Goal: Information Seeking & Learning: Understand process/instructions

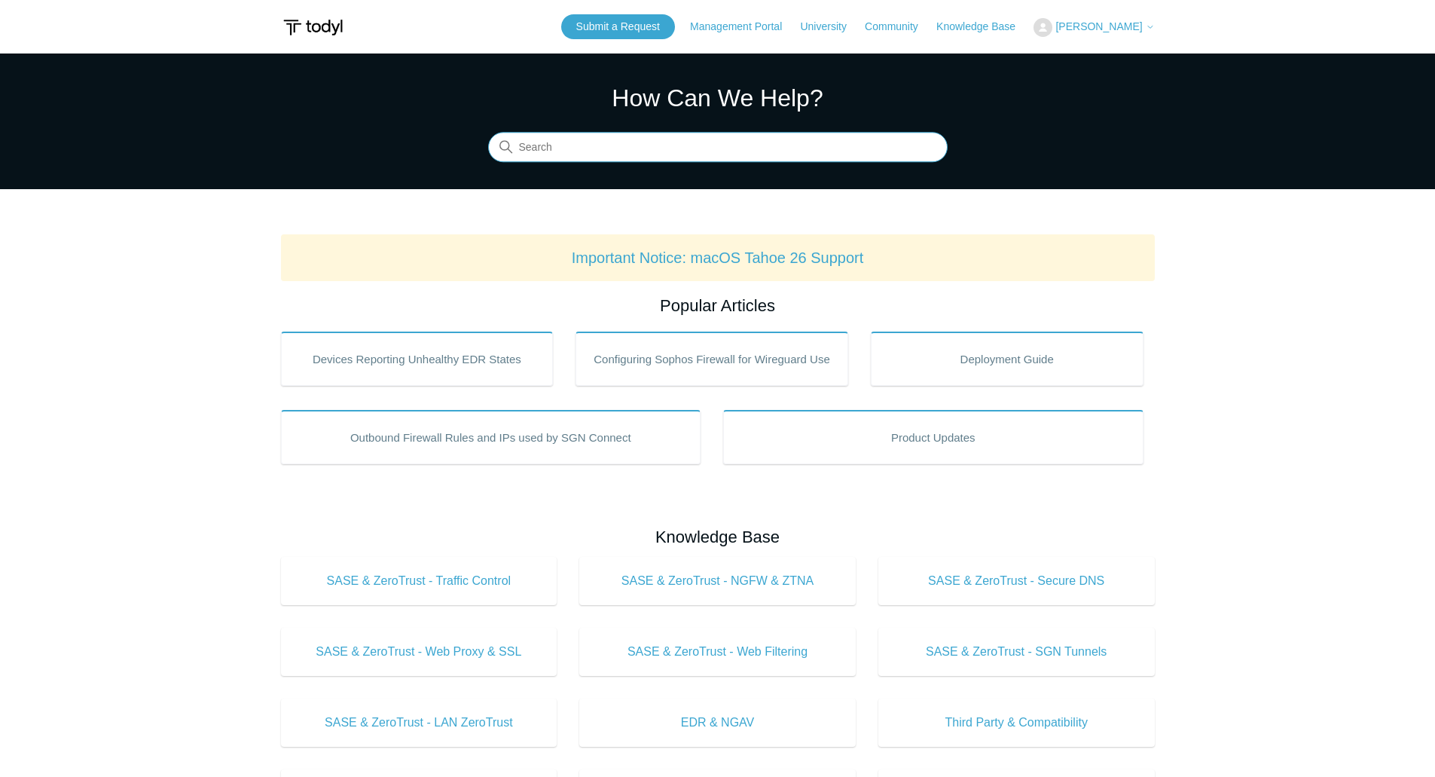
click at [616, 153] on input "Search" at bounding box center [718, 148] width 460 height 30
type input "add sgn mobile installation key"
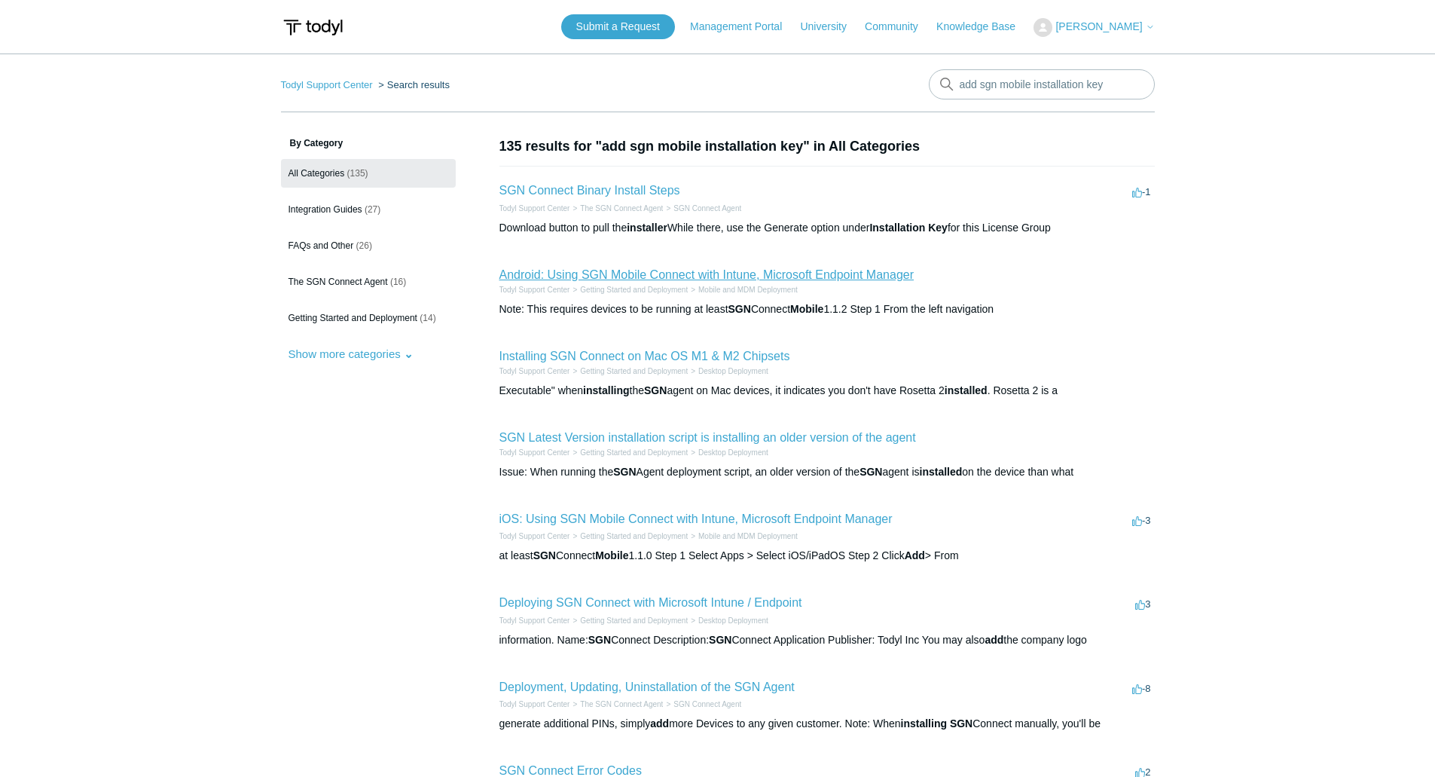
click at [616, 274] on link "Android: Using SGN Mobile Connect with Intune, Microsoft Endpoint Manager" at bounding box center [707, 274] width 415 height 13
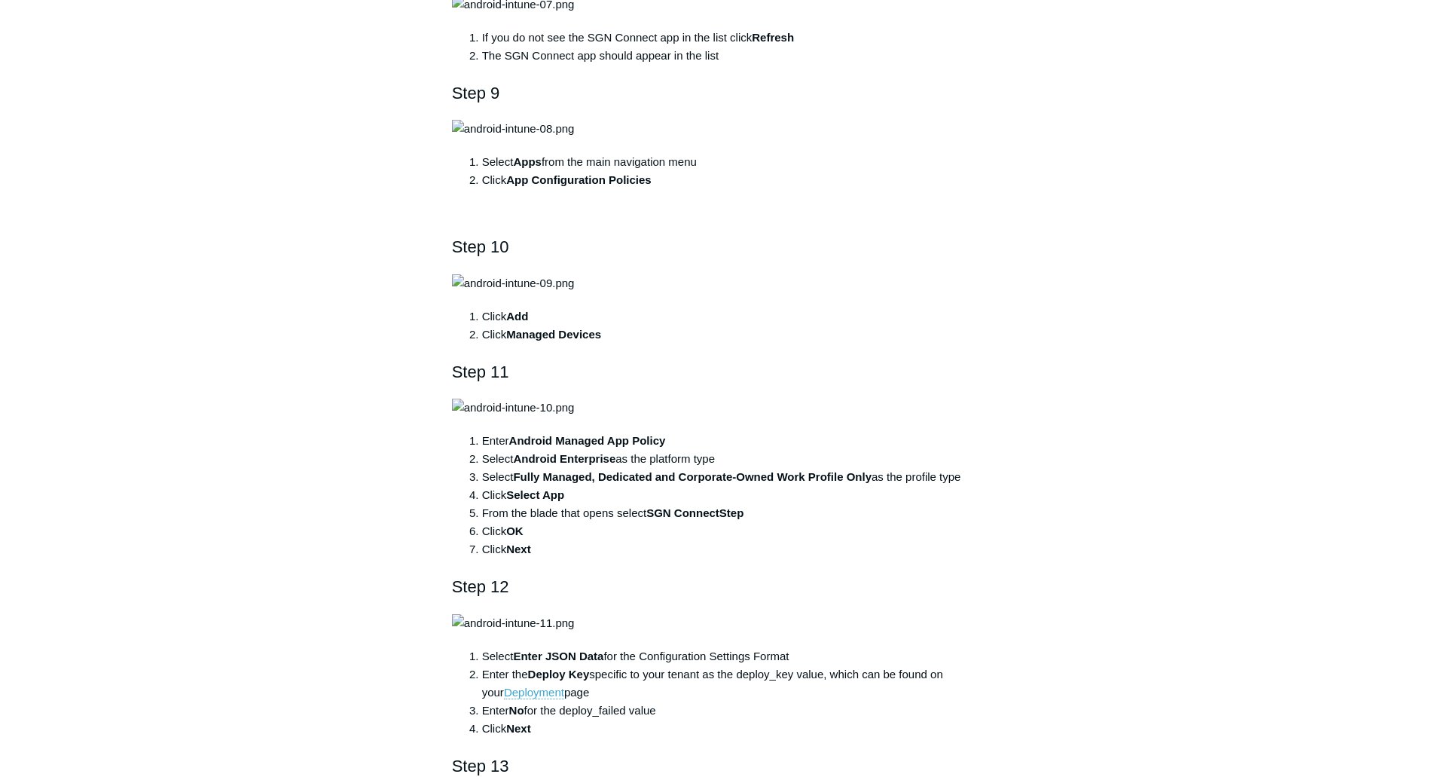
scroll to position [1507, 0]
